Goal: Contribute content: Add original content to the website for others to see

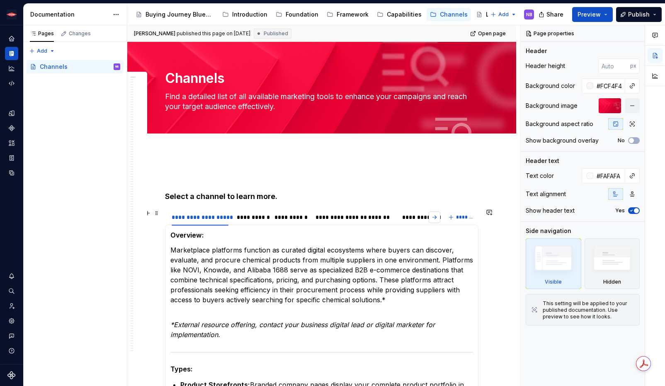
click at [440, 217] on button "button" at bounding box center [435, 218] width 12 height 12
click at [266, 219] on div "*****" at bounding box center [264, 217] width 15 height 8
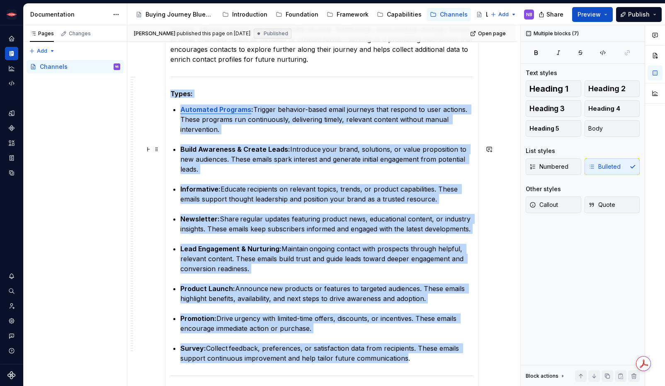
scroll to position [257, 0]
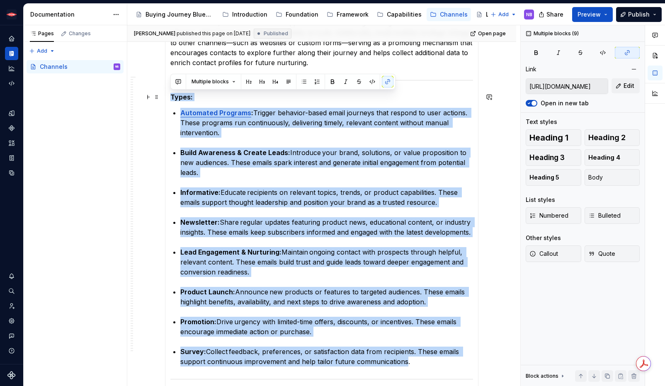
drag, startPoint x: 405, startPoint y: 297, endPoint x: 171, endPoint y: 97, distance: 307.8
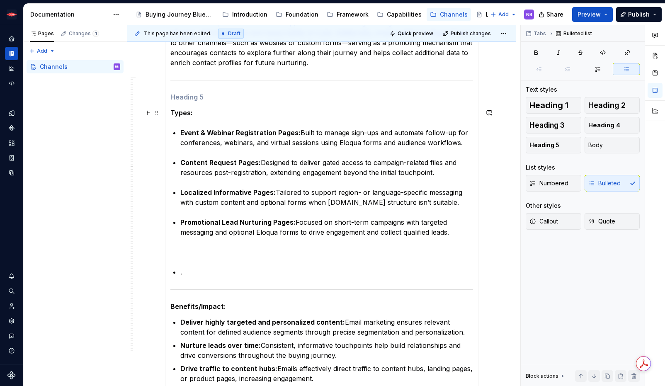
type textarea "*"
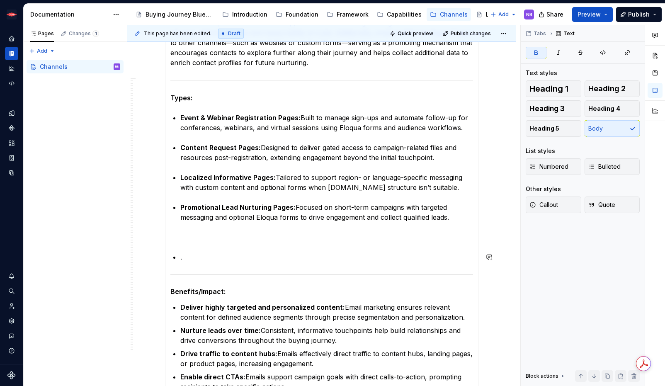
click at [256, 256] on p "." at bounding box center [326, 257] width 293 height 10
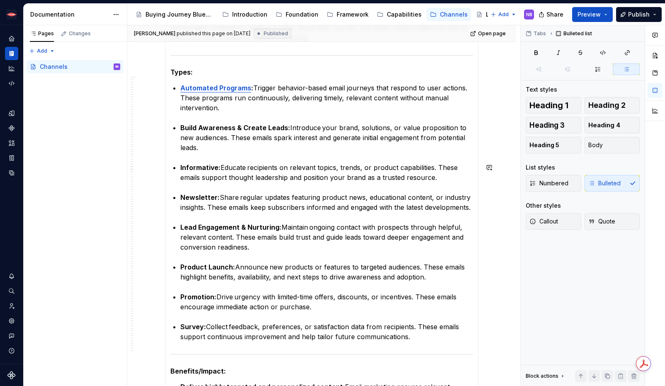
scroll to position [0, 0]
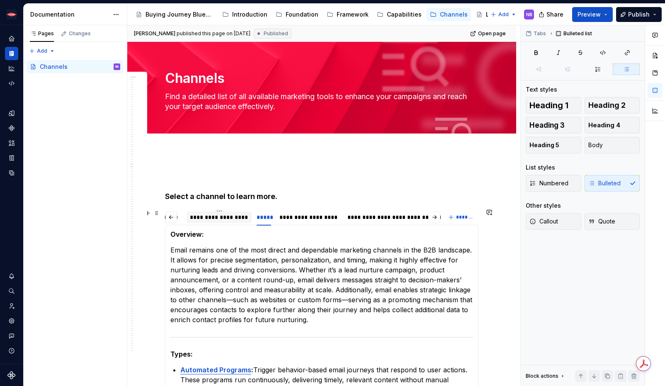
click at [192, 215] on div "**********" at bounding box center [219, 217] width 58 height 8
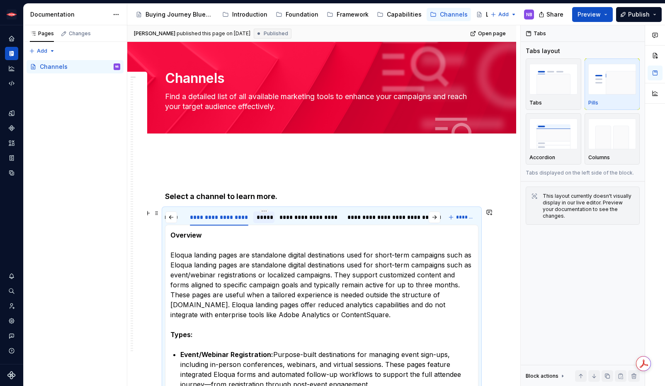
click at [258, 223] on div "*****" at bounding box center [264, 217] width 22 height 13
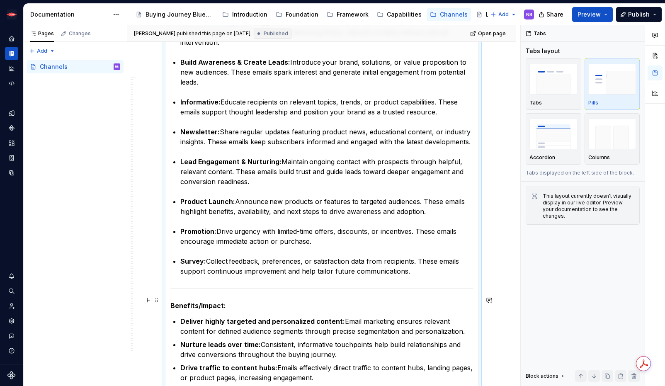
scroll to position [52, 0]
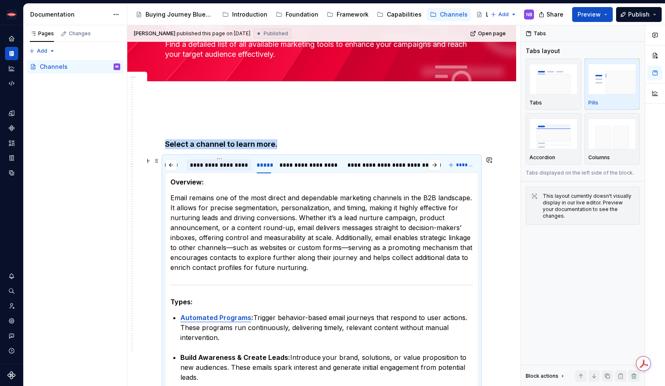
click at [209, 172] on div at bounding box center [219, 172] width 65 height 1
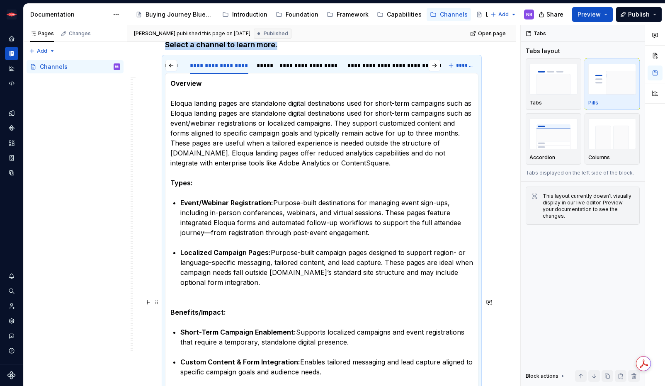
scroll to position [151, 0]
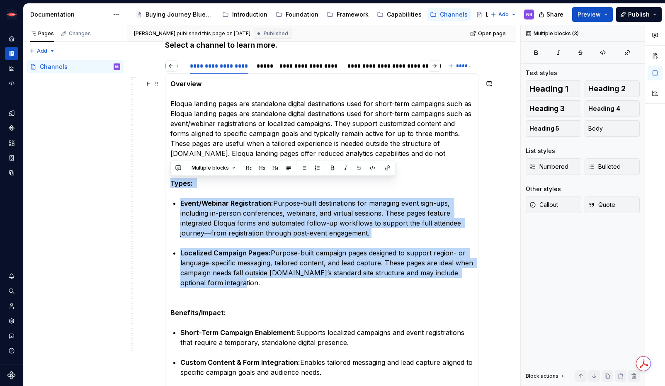
drag, startPoint x: 231, startPoint y: 269, endPoint x: 156, endPoint y: 184, distance: 114.0
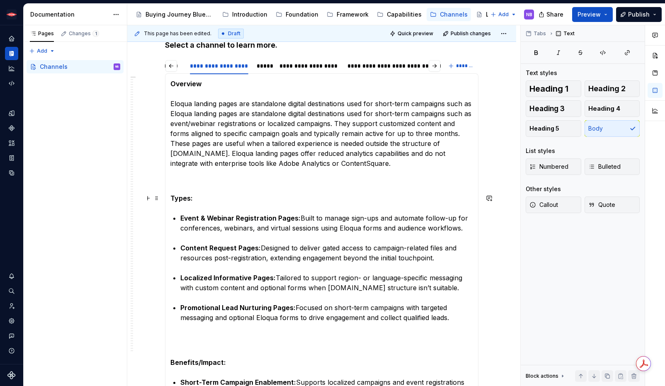
click at [195, 180] on p "Overview   Eloqua landing pages are standalone digital destinations used for sh…" at bounding box center [322, 134] width 303 height 110
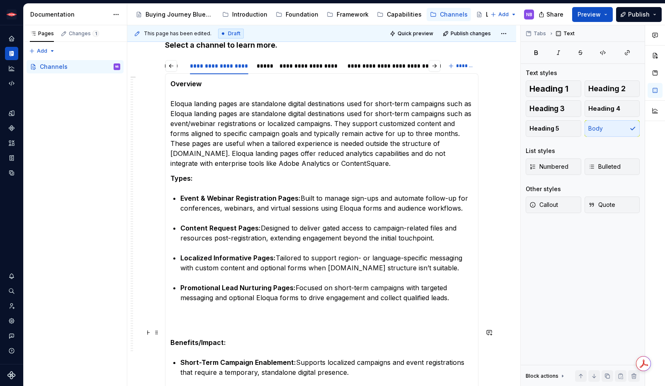
click at [189, 329] on p "Benefits/Impact:" at bounding box center [322, 338] width 303 height 20
click at [176, 322] on p at bounding box center [322, 318] width 303 height 10
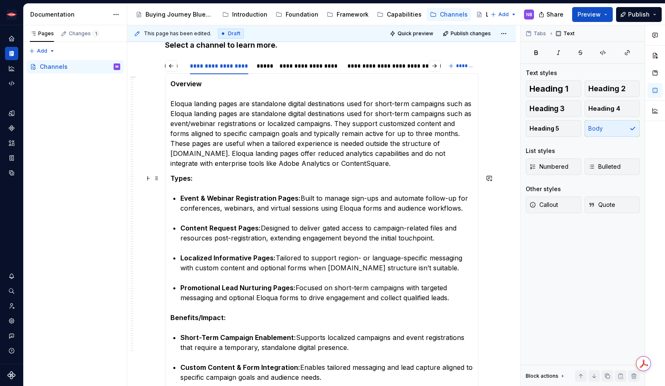
click at [172, 176] on strong "Types:" at bounding box center [182, 178] width 22 height 8
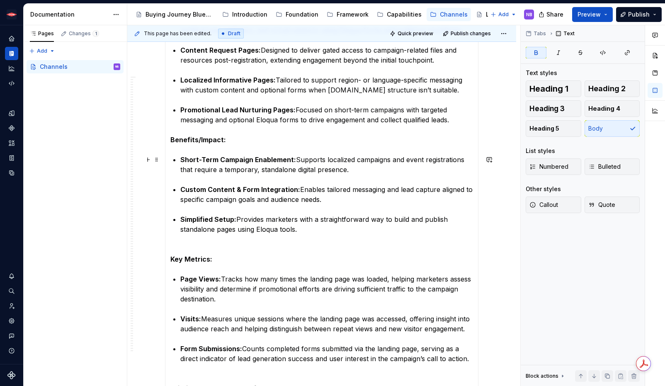
scroll to position [334, 0]
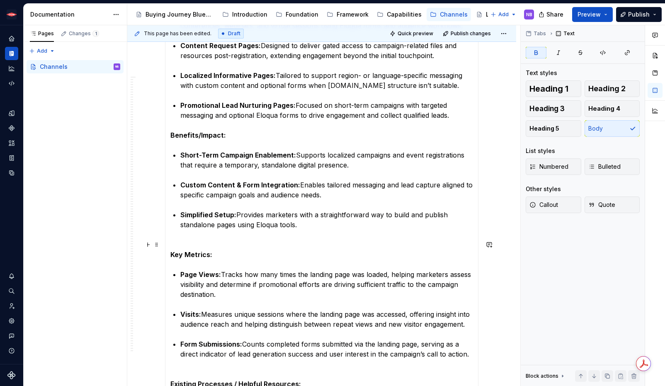
click at [203, 251] on strong "Key Metrics:" at bounding box center [192, 255] width 42 height 8
click at [201, 240] on p "Key Metrics:" at bounding box center [322, 250] width 303 height 20
click at [199, 234] on section-item-column "Overview   Eloqua landing pages are standalone digital destinations used for sh…" at bounding box center [322, 217] width 303 height 642
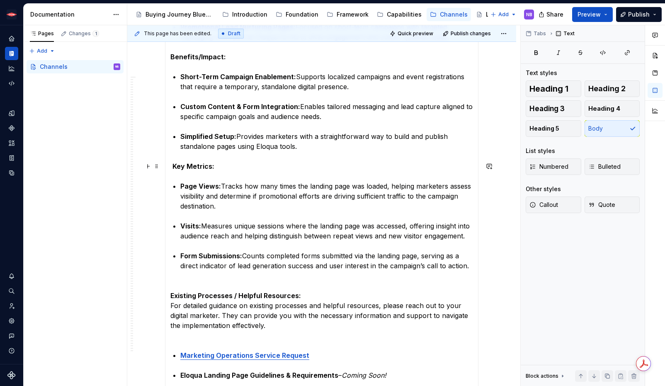
scroll to position [419, 0]
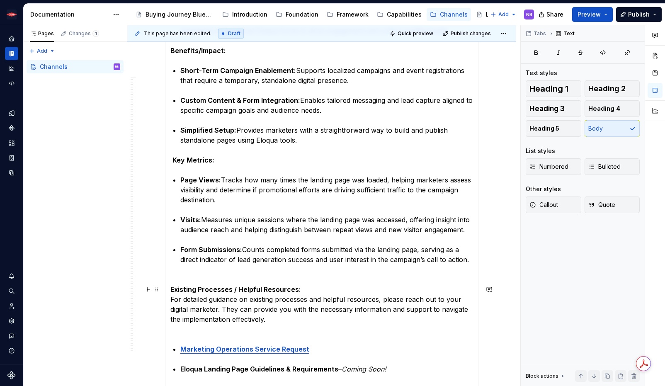
click at [171, 291] on strong "Existing Processes / Helpful Resources:" at bounding box center [236, 289] width 131 height 8
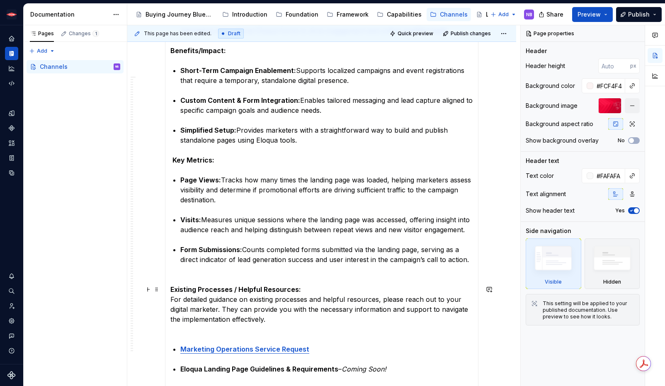
click at [172, 286] on strong "Existing Processes / Helpful Resources:" at bounding box center [236, 289] width 131 height 8
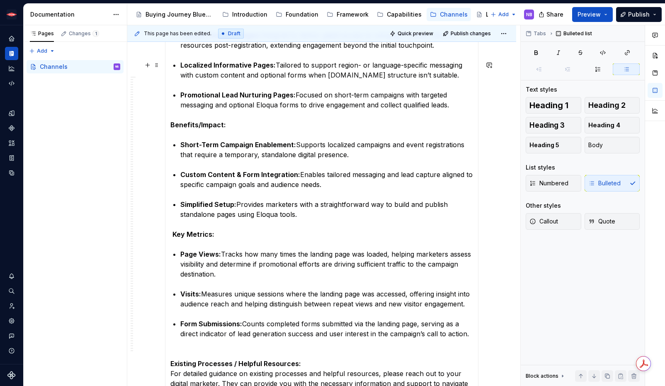
scroll to position [18, 0]
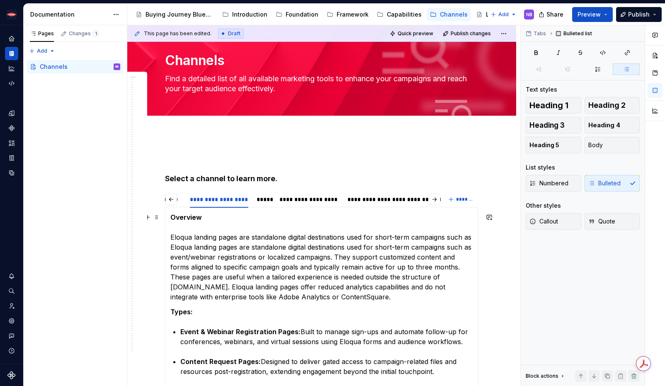
click at [202, 229] on p "Overview   Eloqua landing pages are standalone digital destinations used for sh…" at bounding box center [322, 257] width 303 height 90
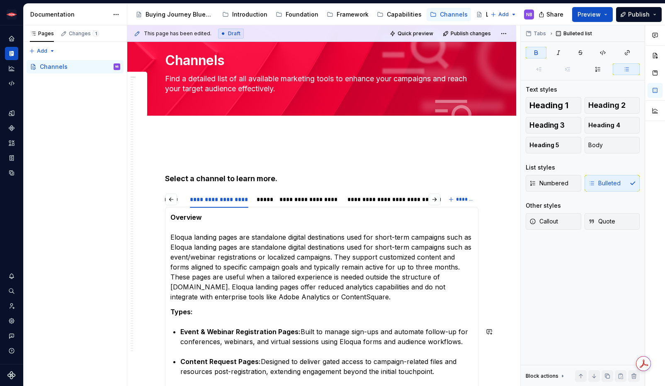
click at [349, 296] on p "Overview   Eloqua landing pages are standalone digital destinations used for sh…" at bounding box center [322, 257] width 303 height 90
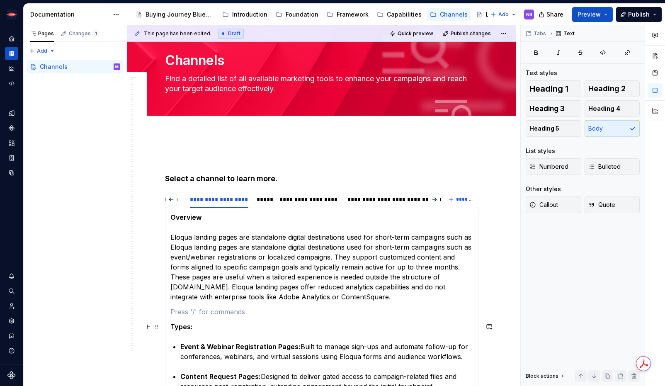
scroll to position [192, 0]
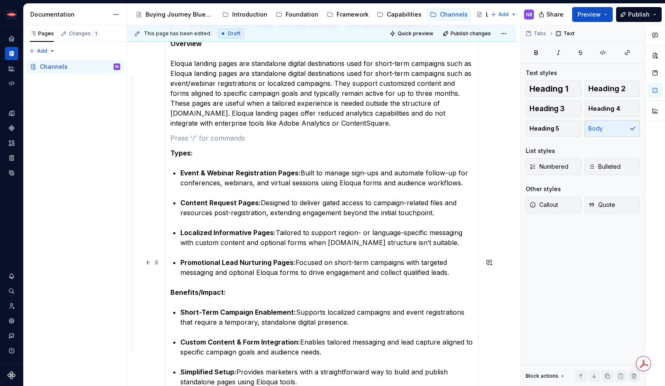
click at [455, 274] on p "Promotional Lead Nurturing Pages: Focused on short-term campaigns with targeted…" at bounding box center [326, 268] width 293 height 20
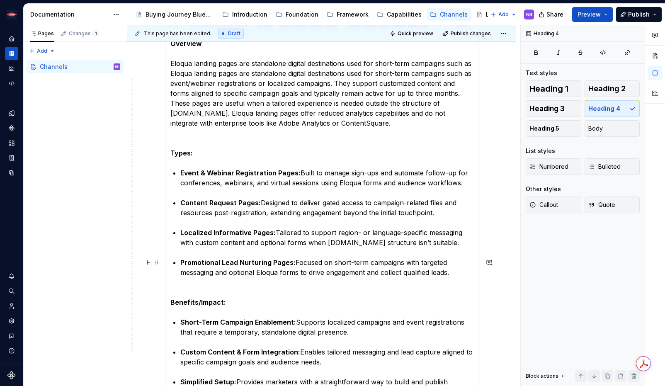
drag, startPoint x: 164, startPoint y: 283, endPoint x: 174, endPoint y: 295, distance: 15.3
click at [165, 284] on section "**********" at bounding box center [322, 359] width 314 height 685
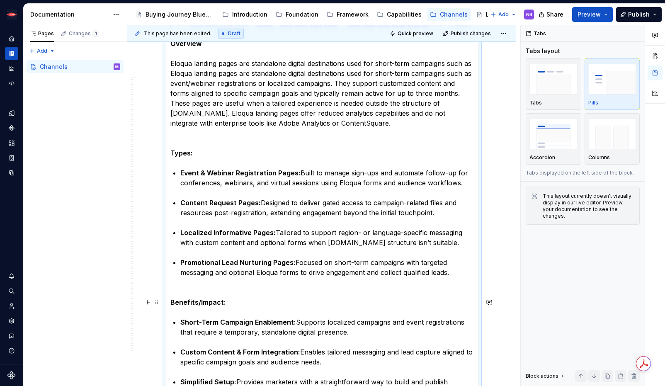
click at [185, 297] on section-item-column "Overview   Eloqua landing pages are standalone digital destinations used for sh…" at bounding box center [322, 367] width 303 height 657
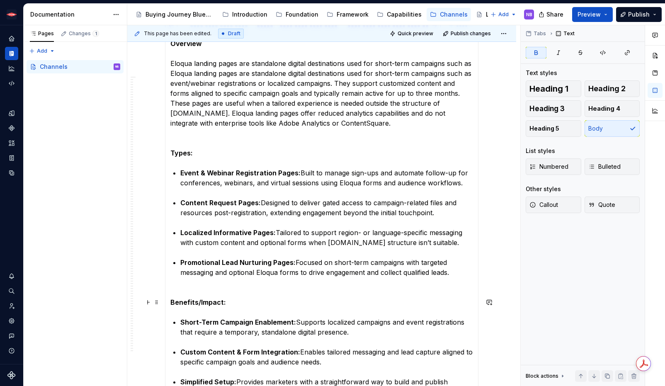
click at [189, 290] on section-item-column "Overview   Eloqua landing pages are standalone digital destinations used for sh…" at bounding box center [322, 367] width 303 height 657
click at [188, 286] on p "Promotional Lead Nurturing Pages: Focused on short-term campaigns with targeted…" at bounding box center [326, 273] width 293 height 30
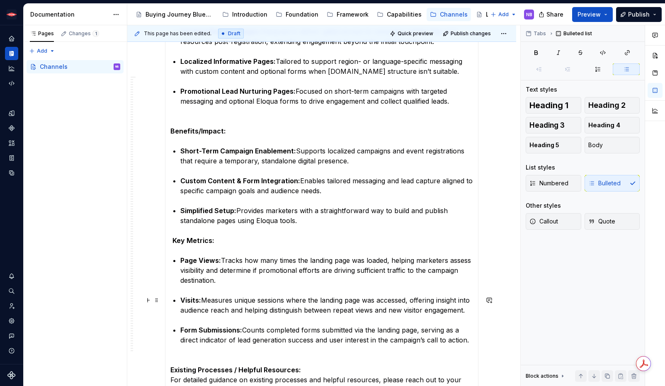
scroll to position [365, 0]
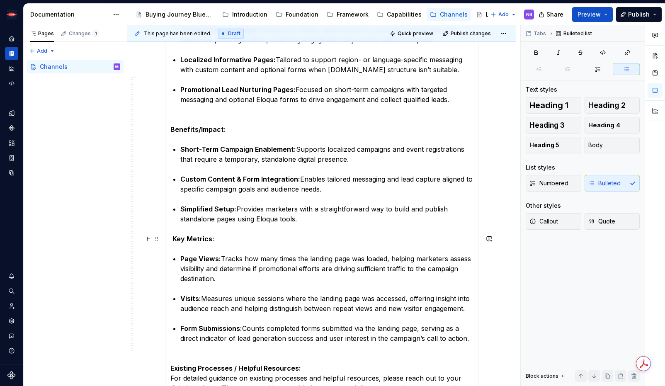
click at [192, 227] on section-item-column "Overview   Eloqua landing pages are standalone digital destinations used for sh…" at bounding box center [322, 194] width 303 height 657
click at [305, 264] on p "Page Views: Tracks how many times the landing page was loaded, helping marketer…" at bounding box center [326, 269] width 293 height 30
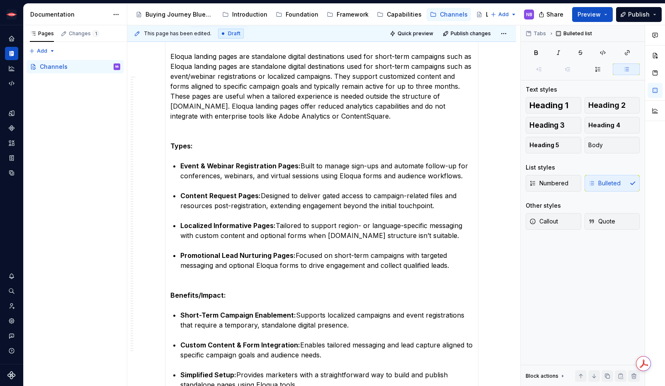
scroll to position [85, 0]
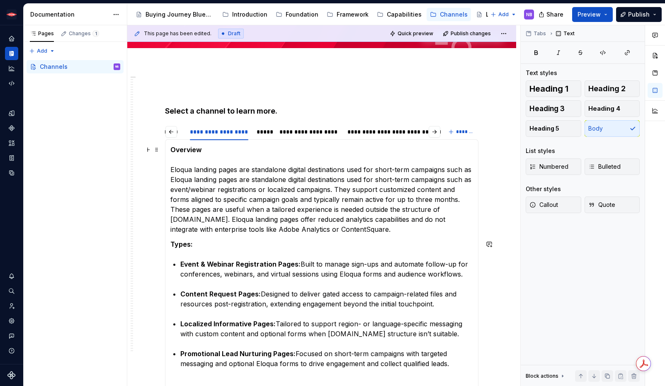
scroll to position [270, 0]
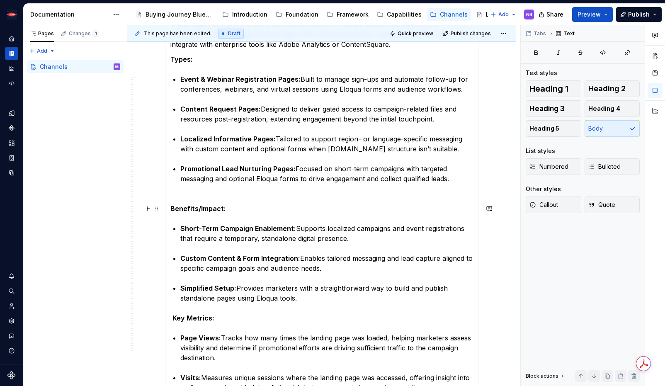
click at [180, 194] on section-item-column "Overview   Eloqua landing pages are standalone digital destinations used for sh…" at bounding box center [322, 281] width 303 height 642
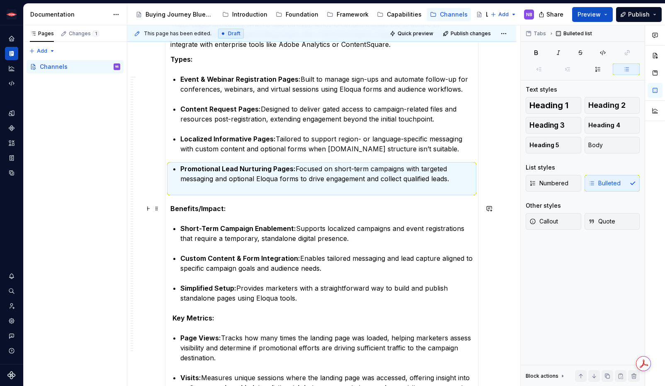
click at [186, 183] on p "Promotional Lead Nurturing Pages: Focused on short-term campaigns with targeted…" at bounding box center [326, 179] width 293 height 30
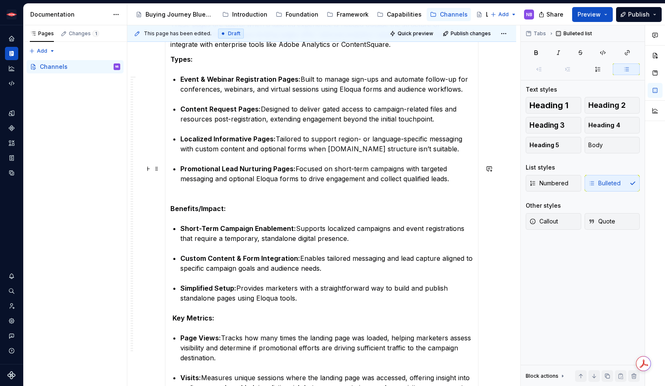
click at [186, 188] on p "Promotional Lead Nurturing Pages: Focused on short-term campaigns with targeted…" at bounding box center [326, 179] width 293 height 30
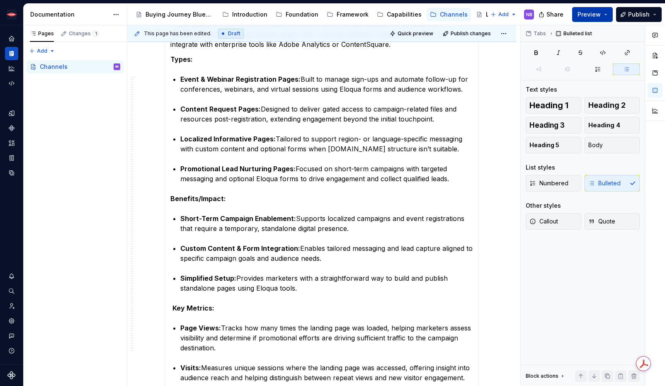
click at [593, 11] on span "Preview" at bounding box center [589, 14] width 23 height 8
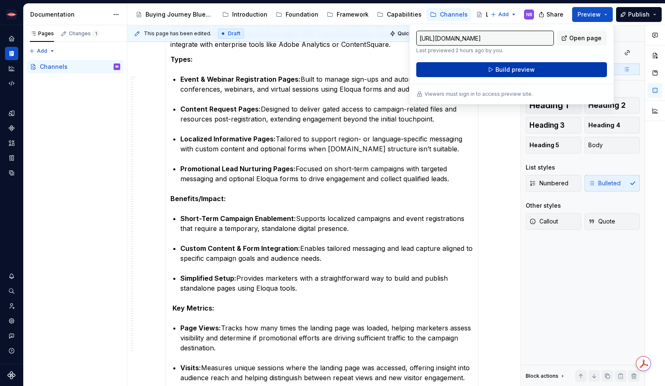
click at [576, 70] on button "Build preview" at bounding box center [512, 69] width 191 height 15
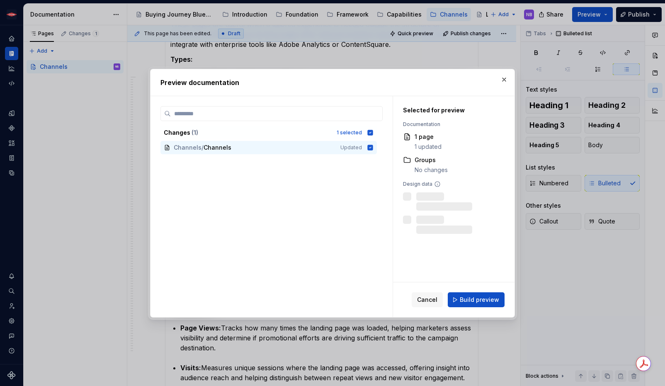
click at [473, 307] on button "Build preview" at bounding box center [476, 299] width 57 height 15
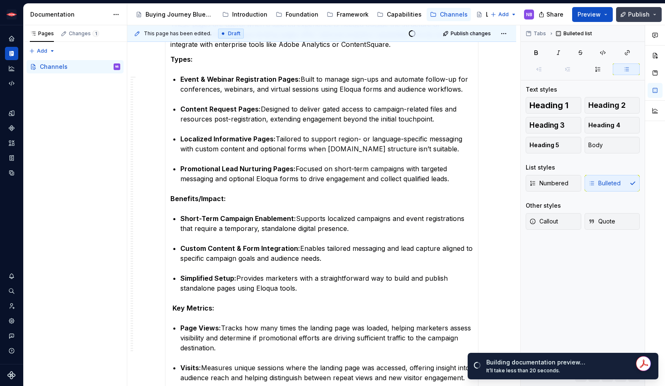
click at [593, 16] on span "Publish" at bounding box center [640, 14] width 22 height 8
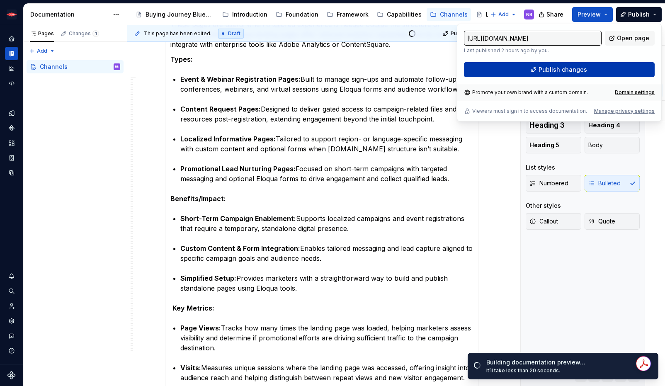
click at [587, 68] on button "Publish changes" at bounding box center [559, 69] width 191 height 15
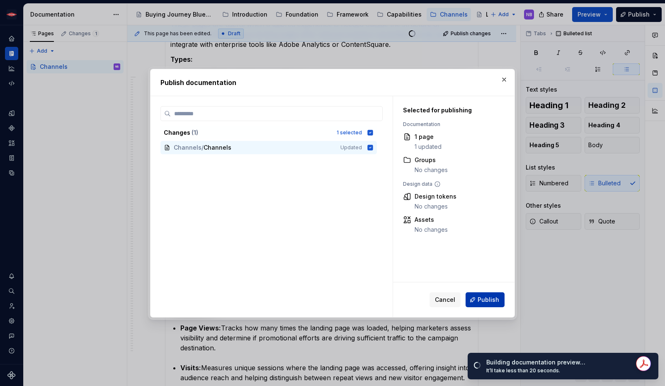
click at [487, 294] on button "Publish" at bounding box center [485, 299] width 39 height 15
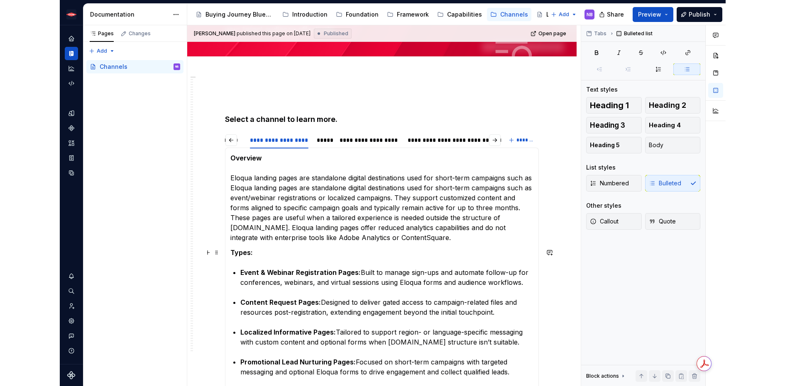
scroll to position [0, 0]
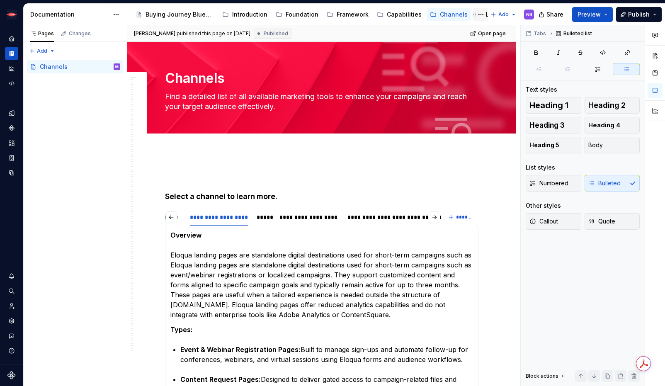
click at [486, 15] on div "Library" at bounding box center [496, 14] width 20 height 8
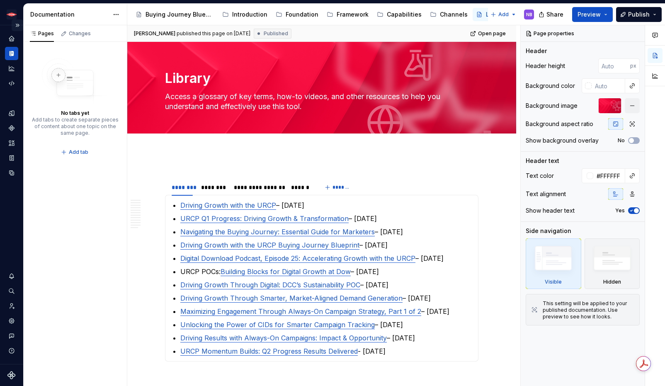
click at [19, 26] on button "Expand sidebar" at bounding box center [18, 25] width 12 height 12
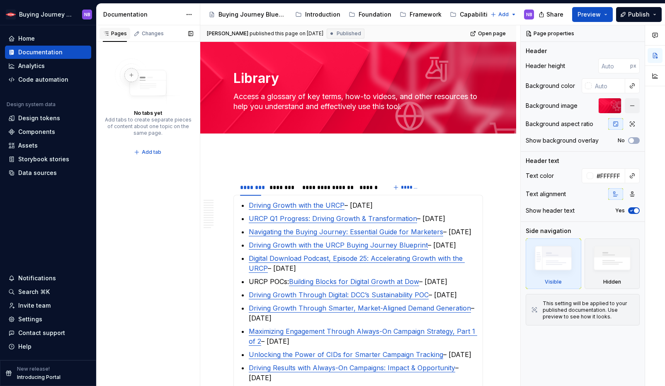
click at [127, 34] on div "Pages" at bounding box center [115, 34] width 31 height 12
click at [513, 15] on html "Buying Journey Blueprint NB Home Documentation Analytics Code automation Design…" at bounding box center [332, 193] width 665 height 386
click at [472, 16] on html "Buying Journey Blueprint NB Home Documentation Analytics Code automation Design…" at bounding box center [332, 193] width 665 height 386
click at [45, 39] on div "Home" at bounding box center [48, 38] width 80 height 8
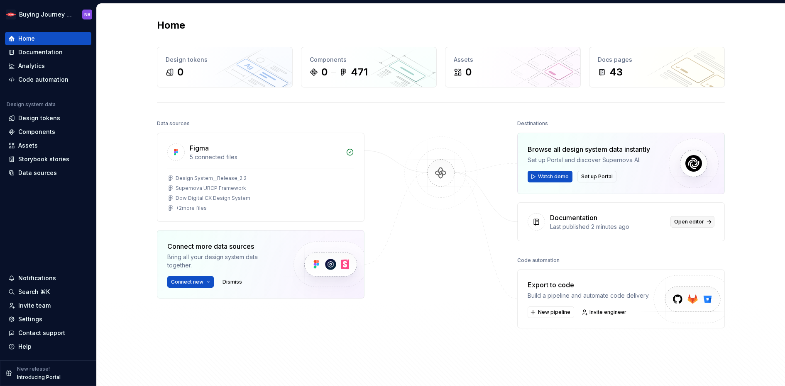
click at [593, 222] on span "Open editor" at bounding box center [689, 222] width 30 height 7
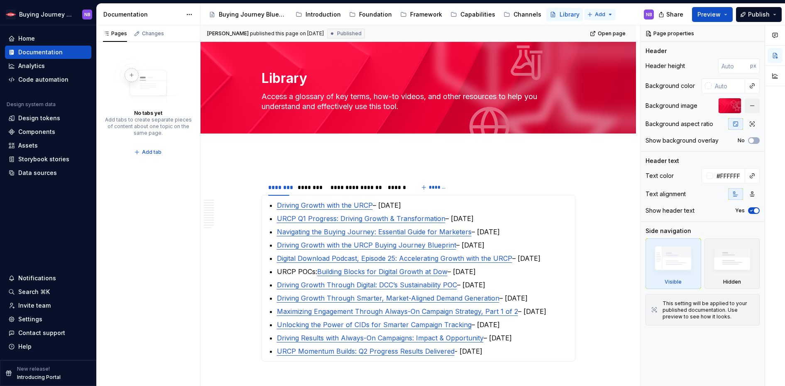
click at [591, 15] on html "Buying Journey Blueprint NB Home Documentation Analytics Code automation Design…" at bounding box center [392, 193] width 785 height 386
click at [593, 32] on div "New page" at bounding box center [618, 31] width 54 height 8
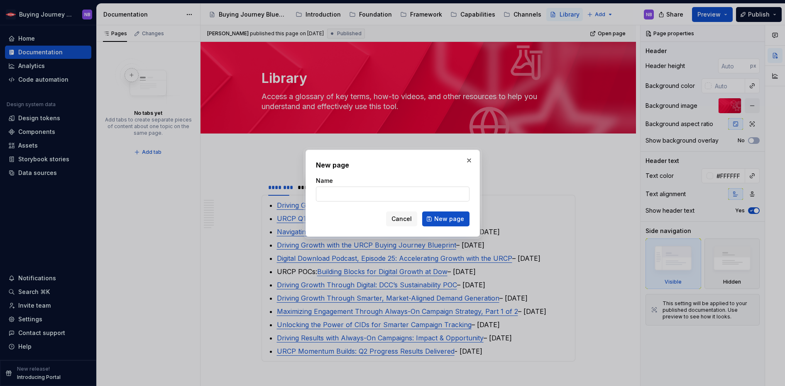
click at [441, 197] on input "Name" at bounding box center [392, 194] width 153 height 15
click at [471, 163] on button "button" at bounding box center [469, 161] width 12 height 12
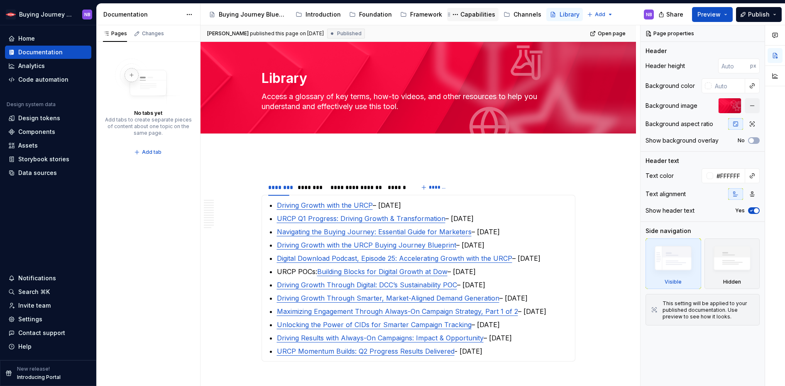
click at [465, 11] on div "Capabilities" at bounding box center [477, 14] width 35 height 8
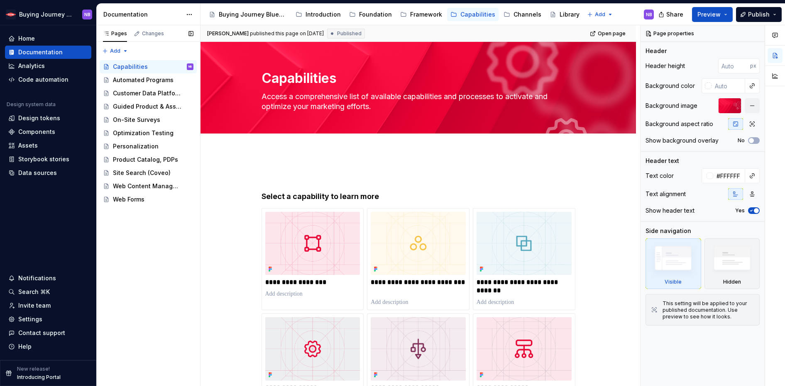
click at [117, 51] on div "Pages Changes Add Accessibility guide for tree Page tree. Navigate the tree wit…" at bounding box center [148, 205] width 104 height 361
type textarea "*"
click at [148, 63] on div "New page" at bounding box center [142, 67] width 54 height 8
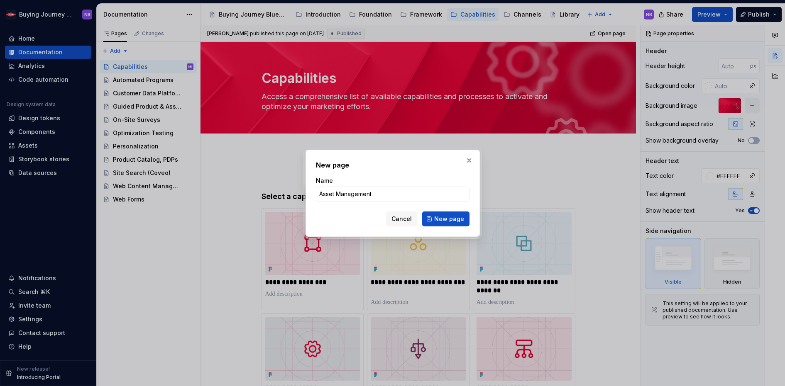
type input "Asset Management"
click at [454, 219] on span "New page" at bounding box center [449, 219] width 30 height 8
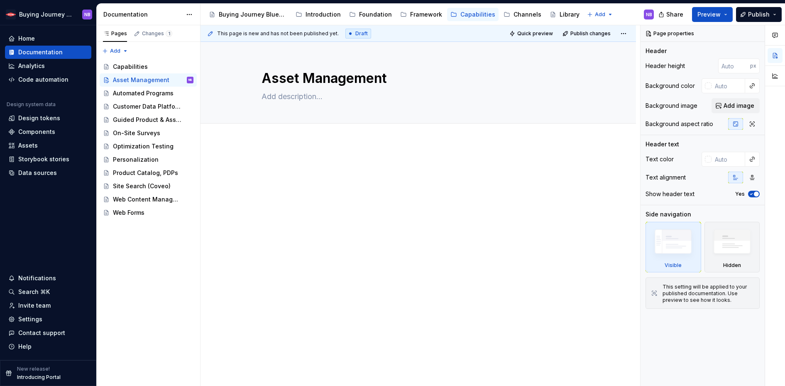
drag, startPoint x: 114, startPoint y: 215, endPoint x: 749, endPoint y: 5, distance: 668.8
click at [285, 148] on div at bounding box center [417, 230] width 435 height 177
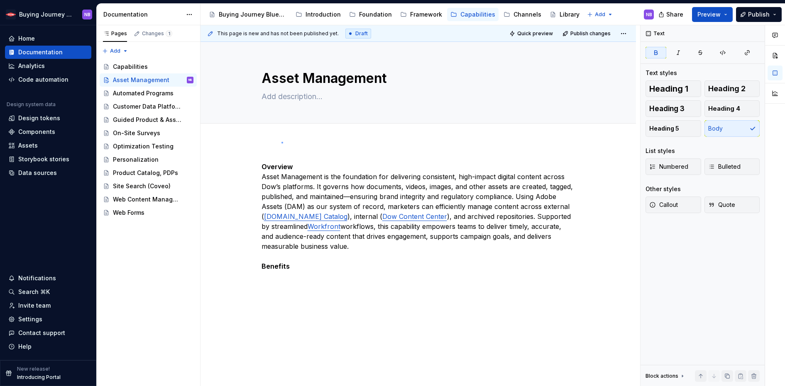
click at [281, 142] on div "This page is new and has not been published yet. Draft Quick preview Publish ch…" at bounding box center [419, 205] width 439 height 361
click at [262, 168] on strong "Overview" at bounding box center [277, 167] width 32 height 8
click at [261, 175] on p "Overview Asset Management is the foundation for delivering consistent, high-imp…" at bounding box center [418, 217] width 314 height 110
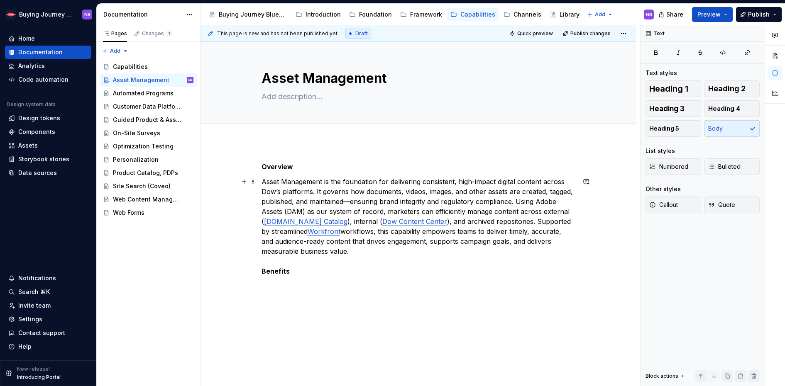
click at [496, 273] on p "Asset Management is the foundation for delivering consistent, high-impact digit…" at bounding box center [418, 227] width 314 height 100
click at [493, 280] on div "Overview Asset Management is the foundation for delivering consistent, high-imp…" at bounding box center [418, 224] width 314 height 124
type textarea "*"
